Goal: Check status

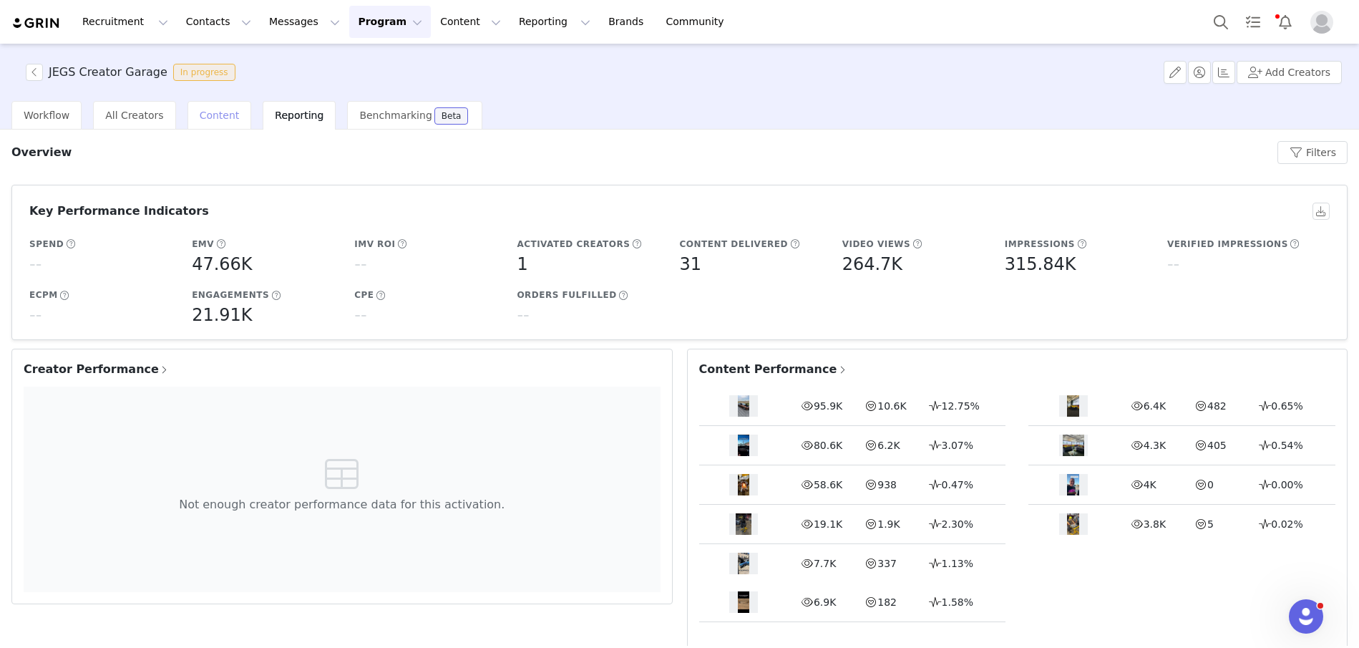
click at [211, 107] on div "Content" at bounding box center [220, 115] width 64 height 29
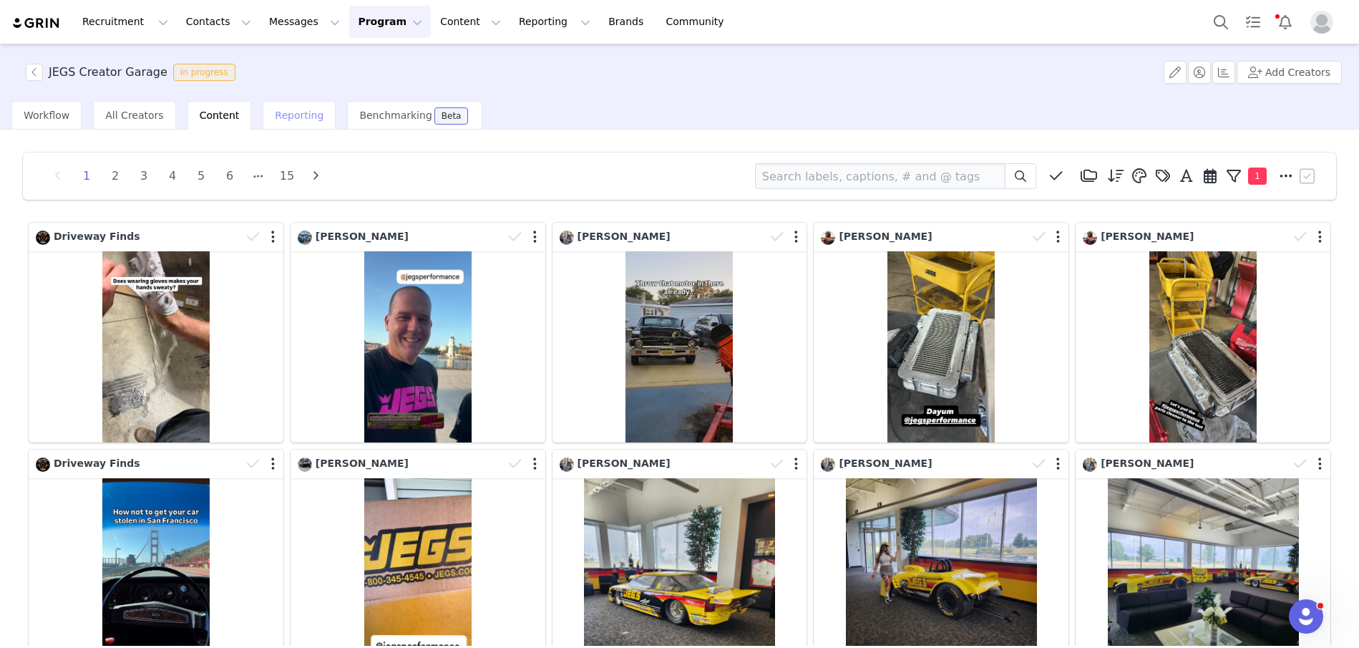
click at [281, 122] on div "Reporting" at bounding box center [299, 115] width 73 height 29
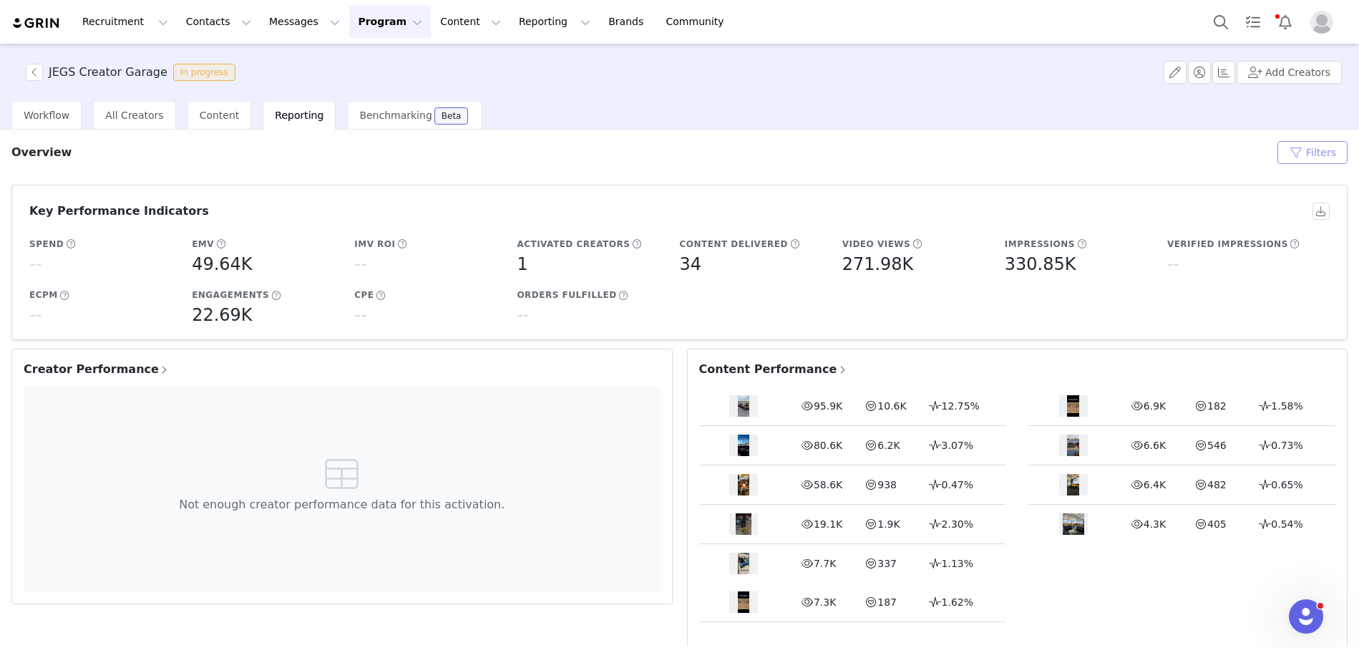
click at [1304, 144] on button "Filters" at bounding box center [1313, 152] width 70 height 23
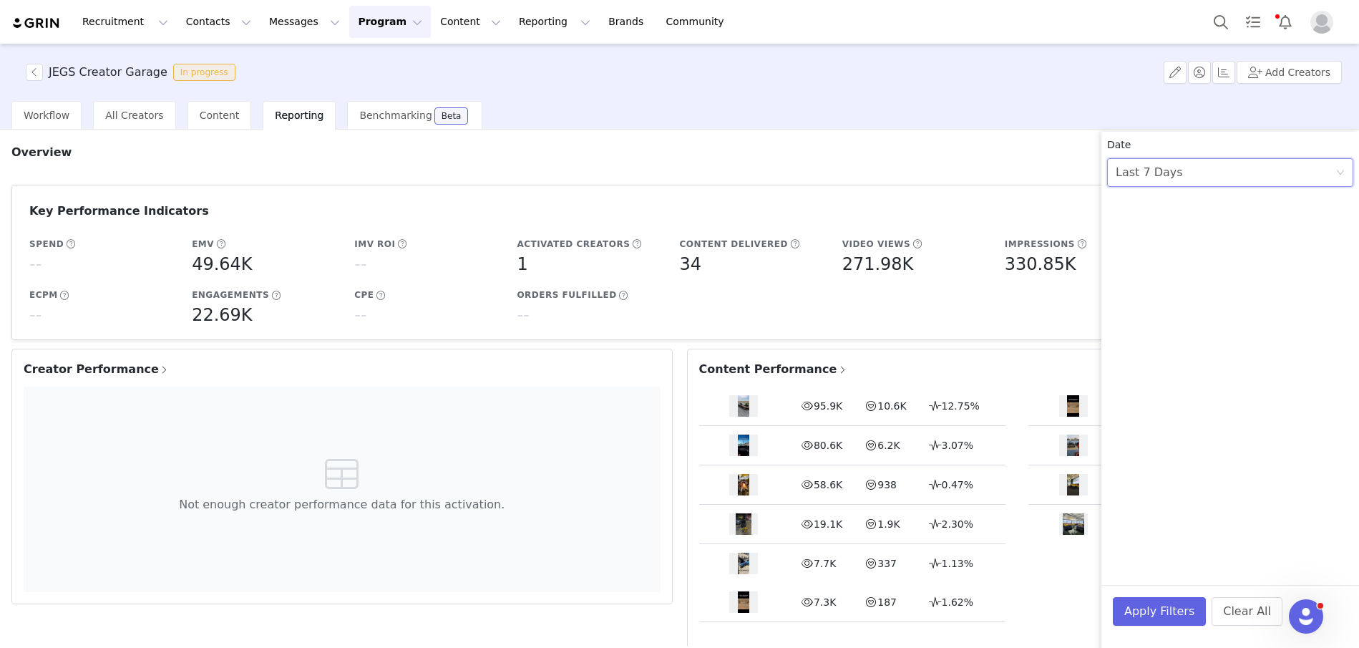
click at [1157, 177] on div "Last 7 Days" at bounding box center [1149, 172] width 67 height 27
click at [1158, 200] on li "All time" at bounding box center [1230, 204] width 246 height 23
click at [1169, 600] on button "Apply Filters" at bounding box center [1159, 611] width 93 height 29
